Goal: Information Seeking & Learning: Learn about a topic

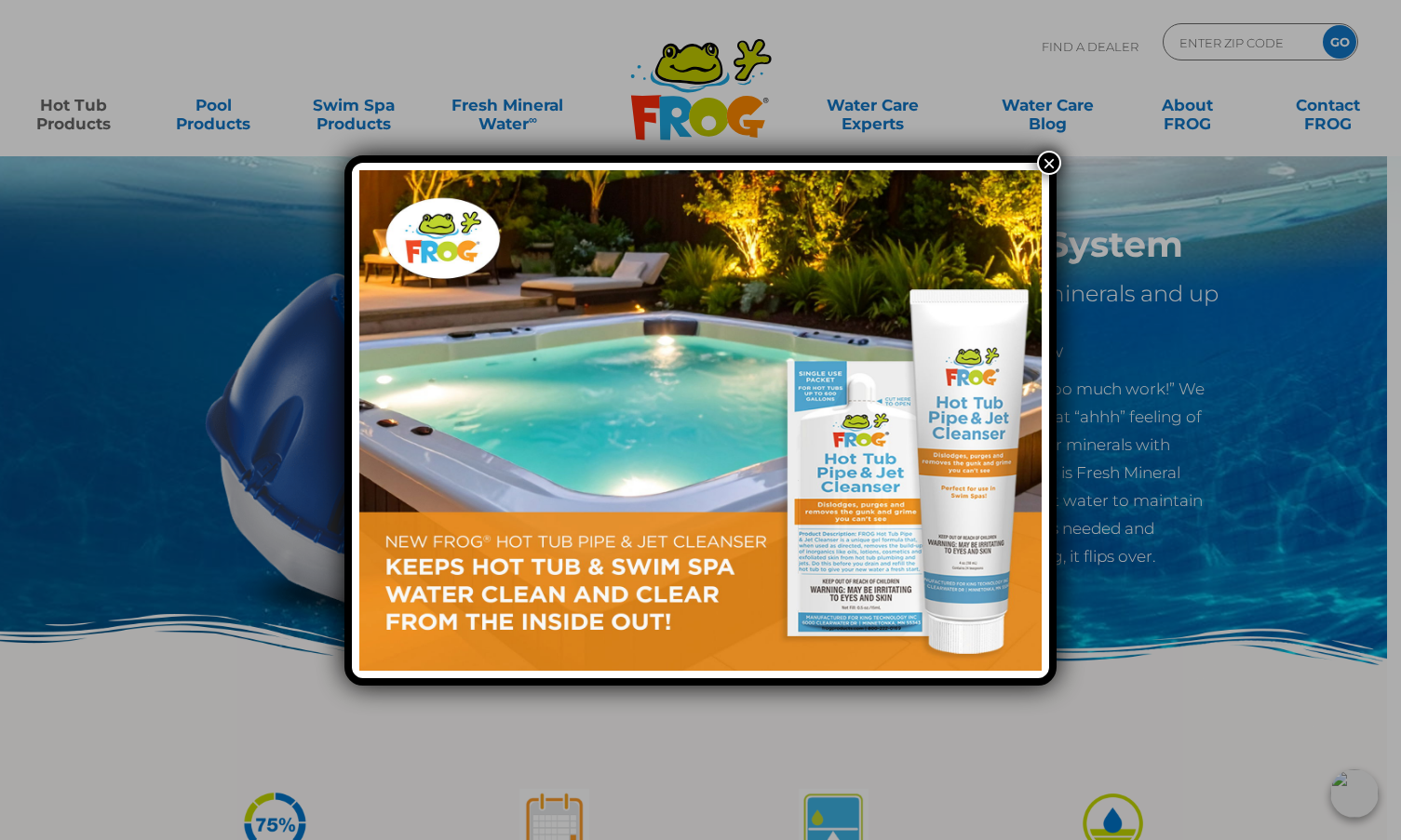
click at [1052, 166] on button "×" at bounding box center [1048, 162] width 24 height 24
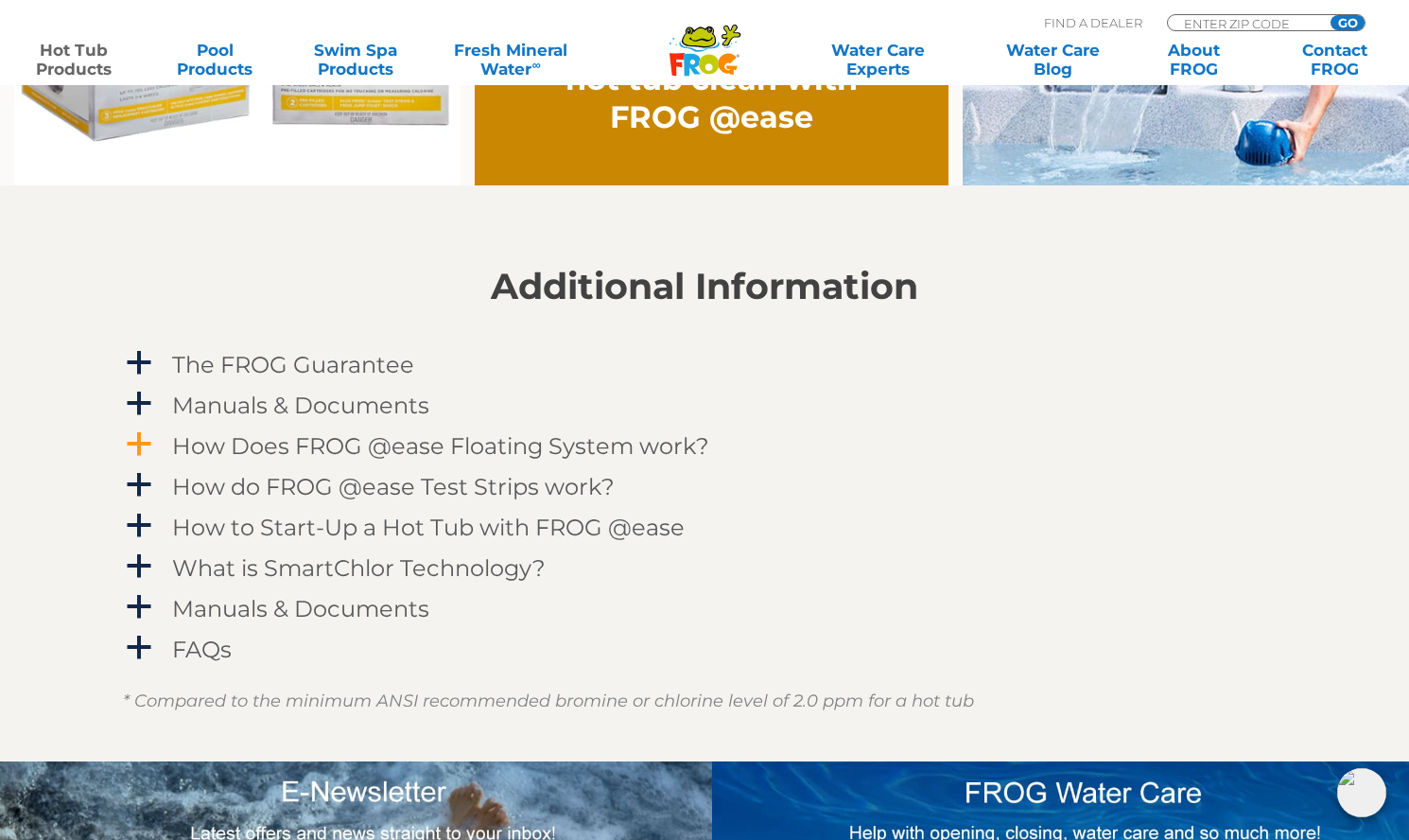
scroll to position [1733, 0]
